Goal: Find specific page/section: Find specific page/section

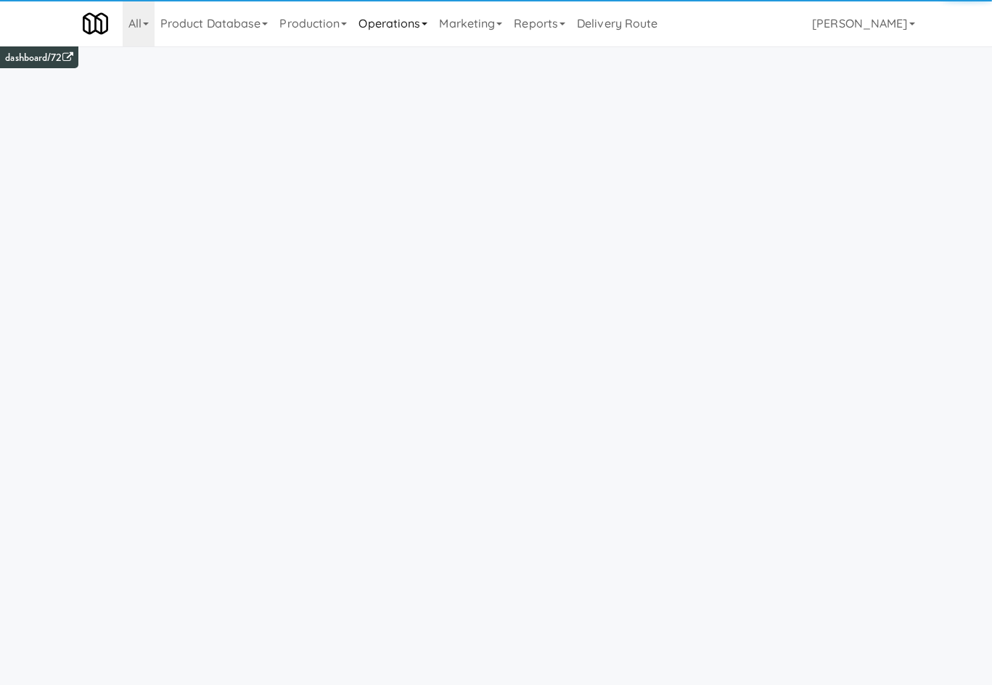
click at [390, 16] on link "Operations" at bounding box center [393, 23] width 81 height 46
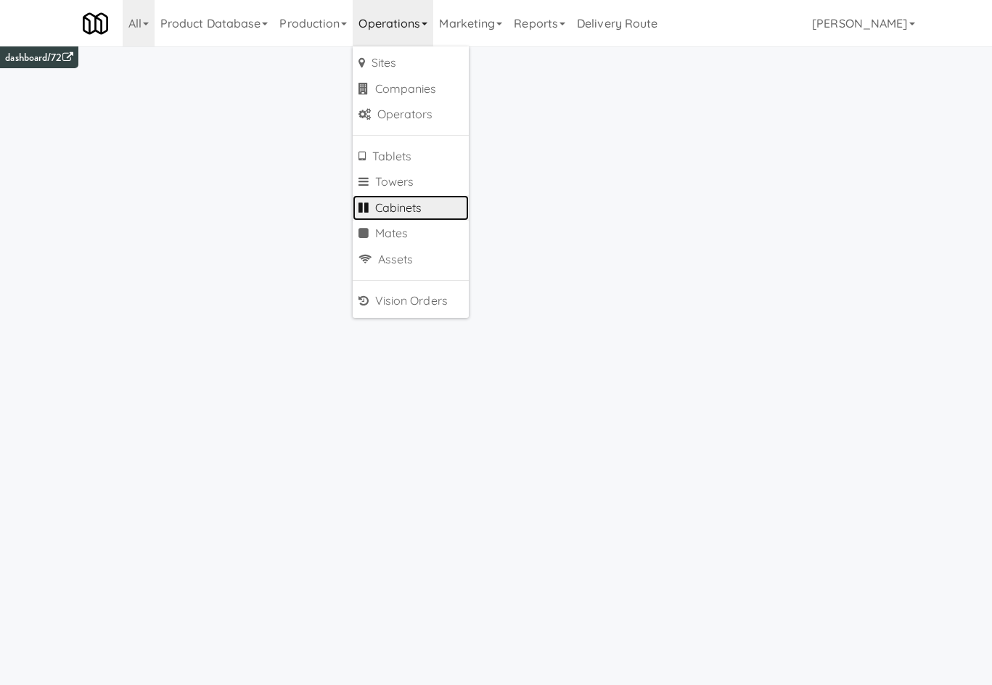
click at [433, 206] on link "Cabinets" at bounding box center [411, 208] width 116 height 26
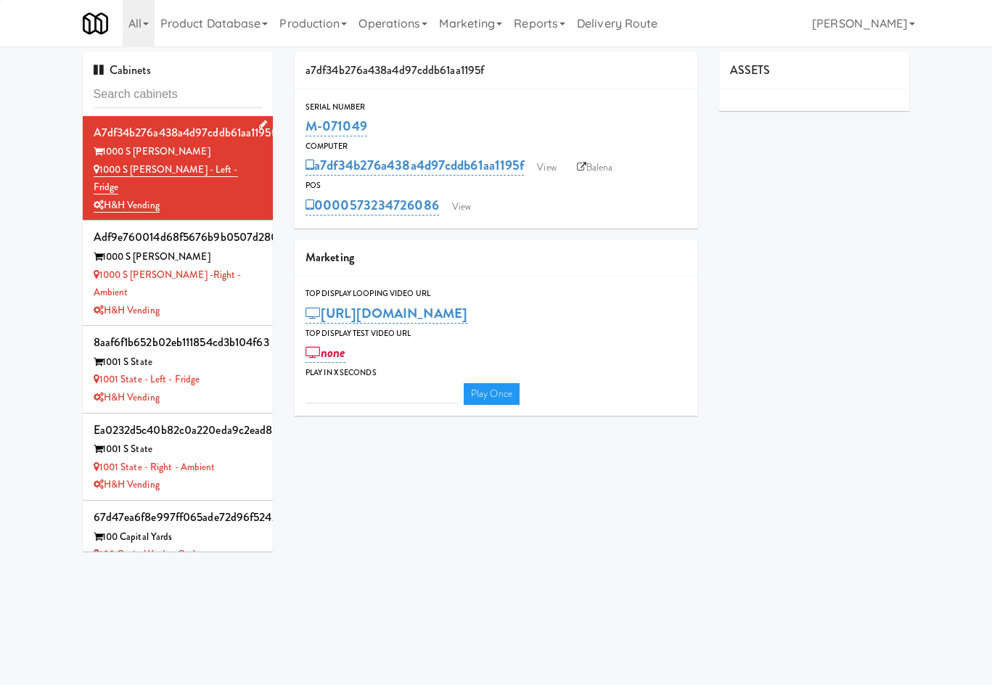
type input "3"
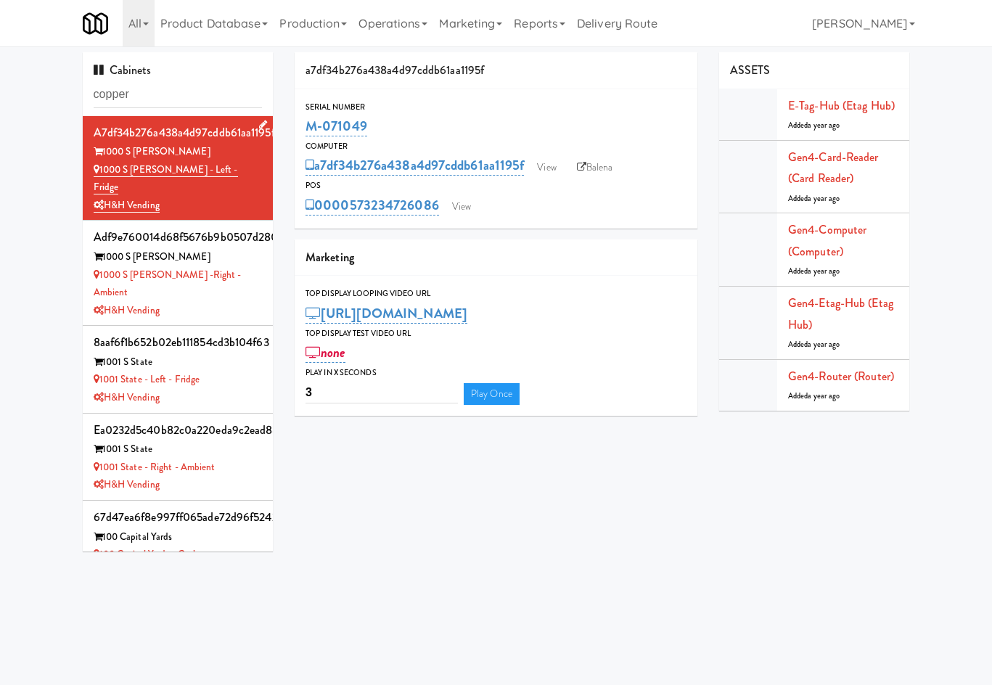
type input "copper"
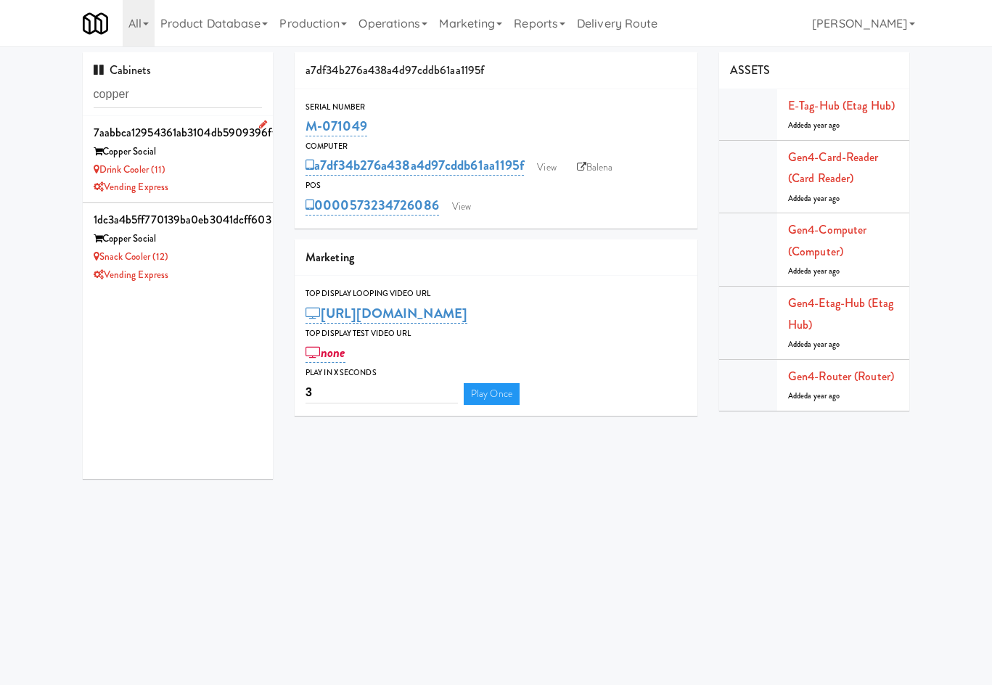
click at [198, 171] on div "Drink Cooler (11)" at bounding box center [178, 170] width 169 height 18
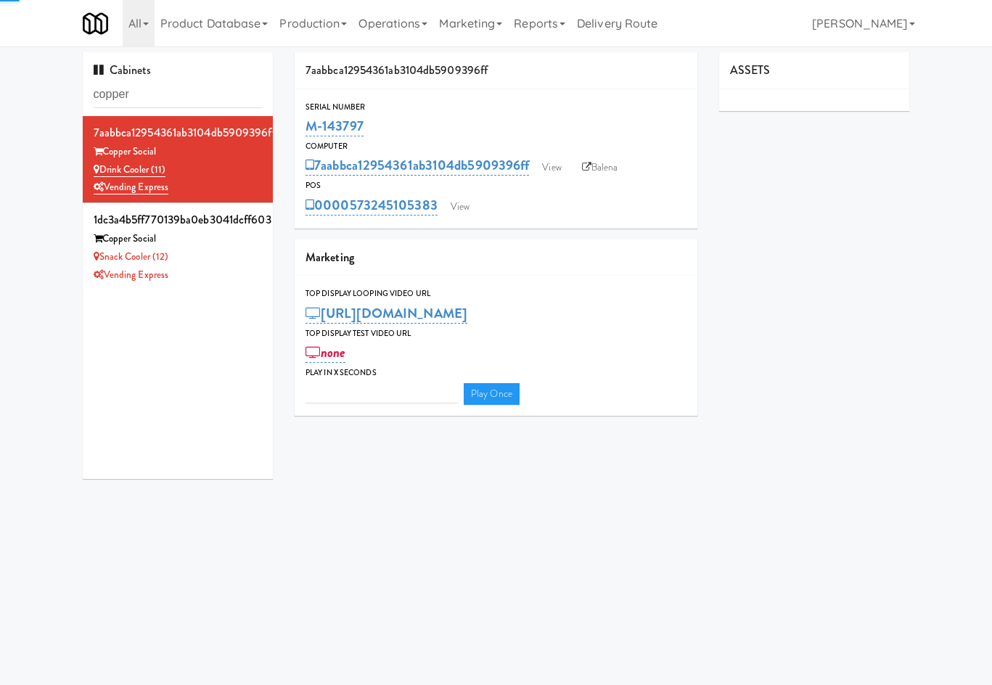
type input "3"
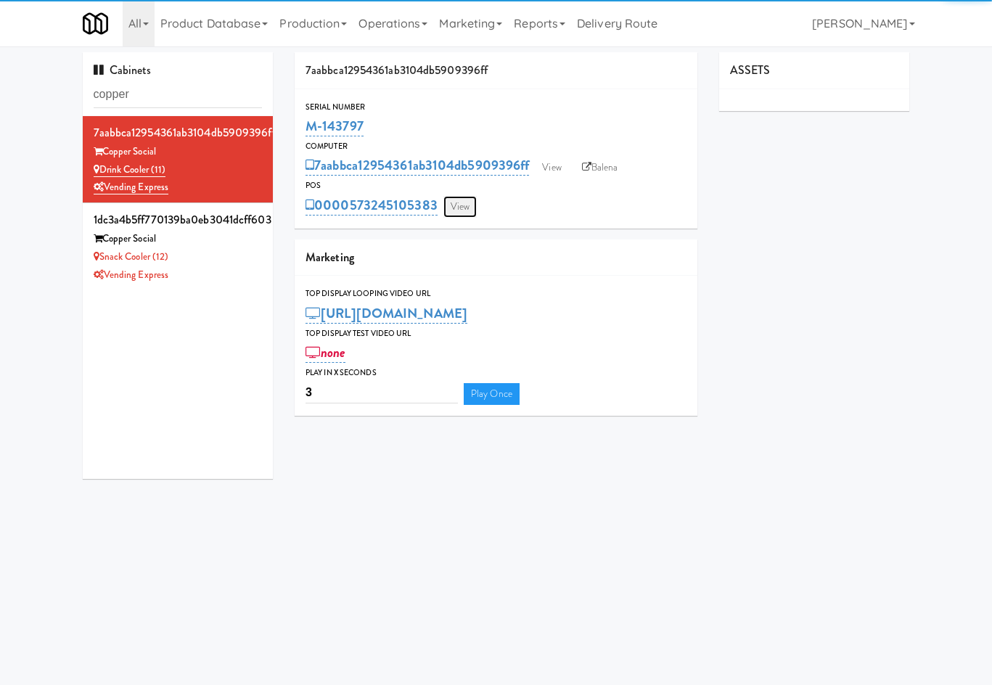
click at [464, 208] on link "View" at bounding box center [459, 207] width 33 height 22
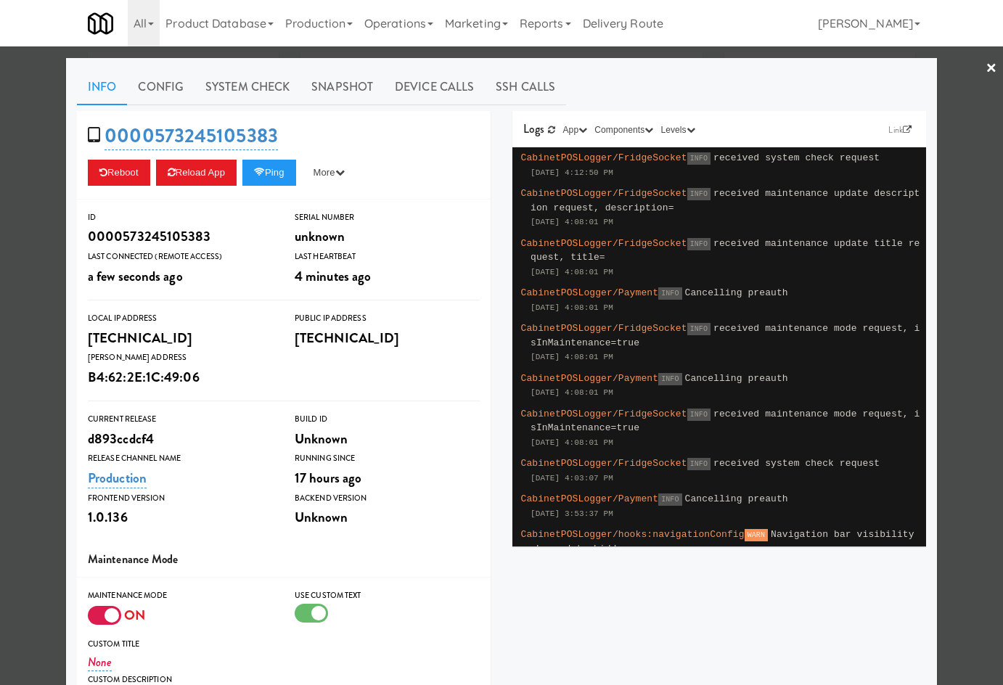
click at [20, 325] on div at bounding box center [501, 342] width 1003 height 685
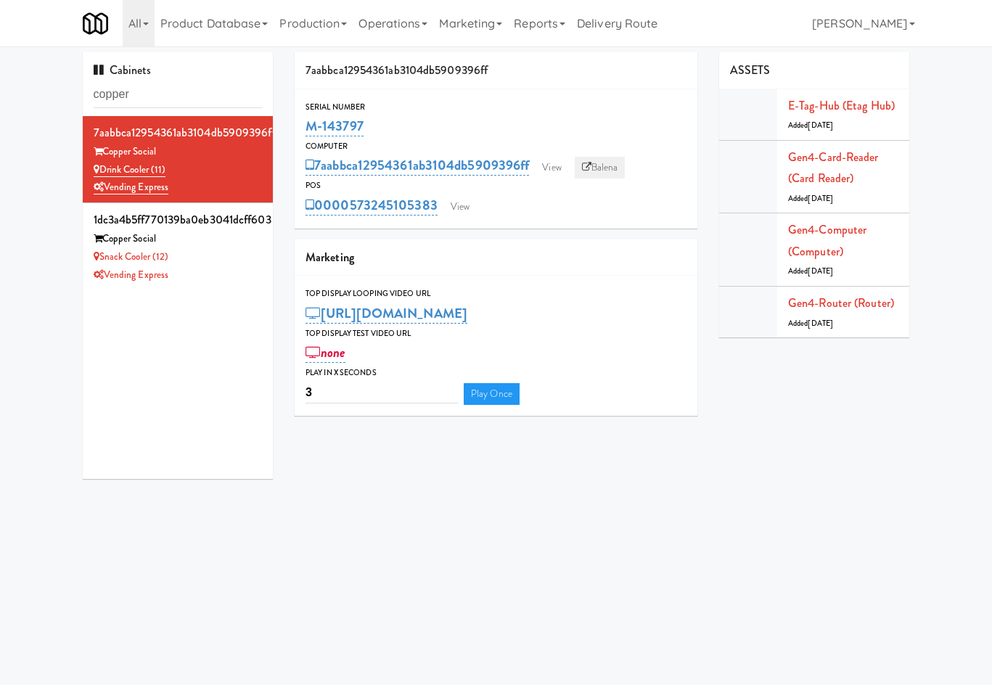
click at [621, 170] on link "Balena" at bounding box center [600, 168] width 51 height 22
click at [215, 276] on div "Vending Express" at bounding box center [178, 275] width 169 height 18
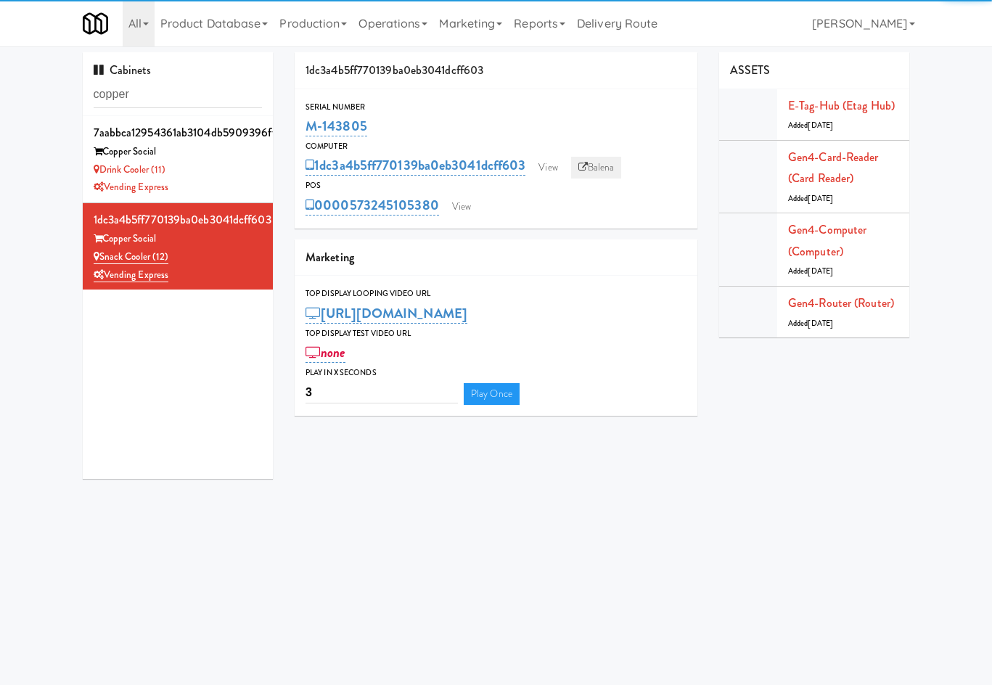
click at [602, 166] on link "Balena" at bounding box center [596, 168] width 51 height 22
